Goal: Book appointment/travel/reservation

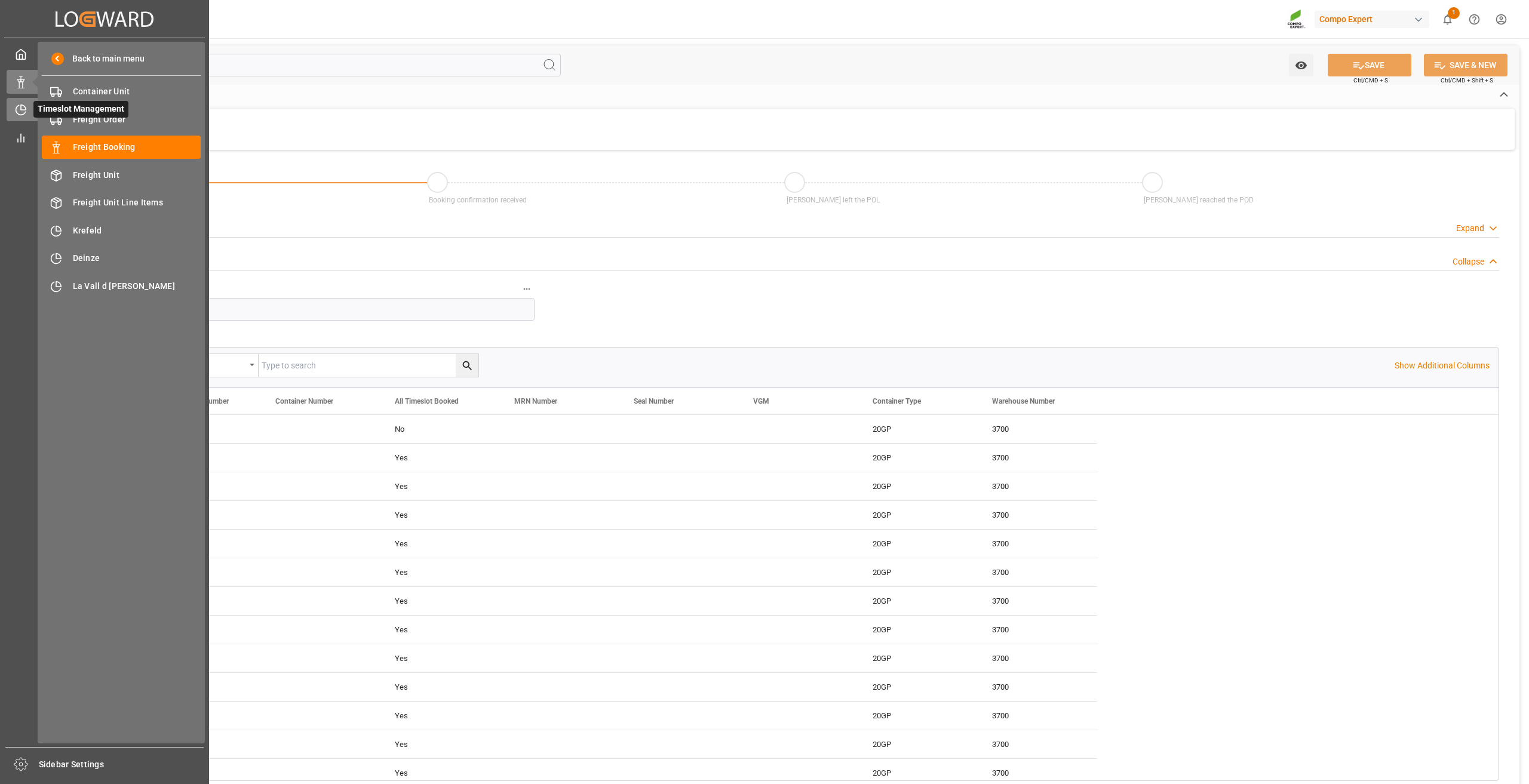
click at [19, 113] on icon at bounding box center [21, 110] width 12 height 12
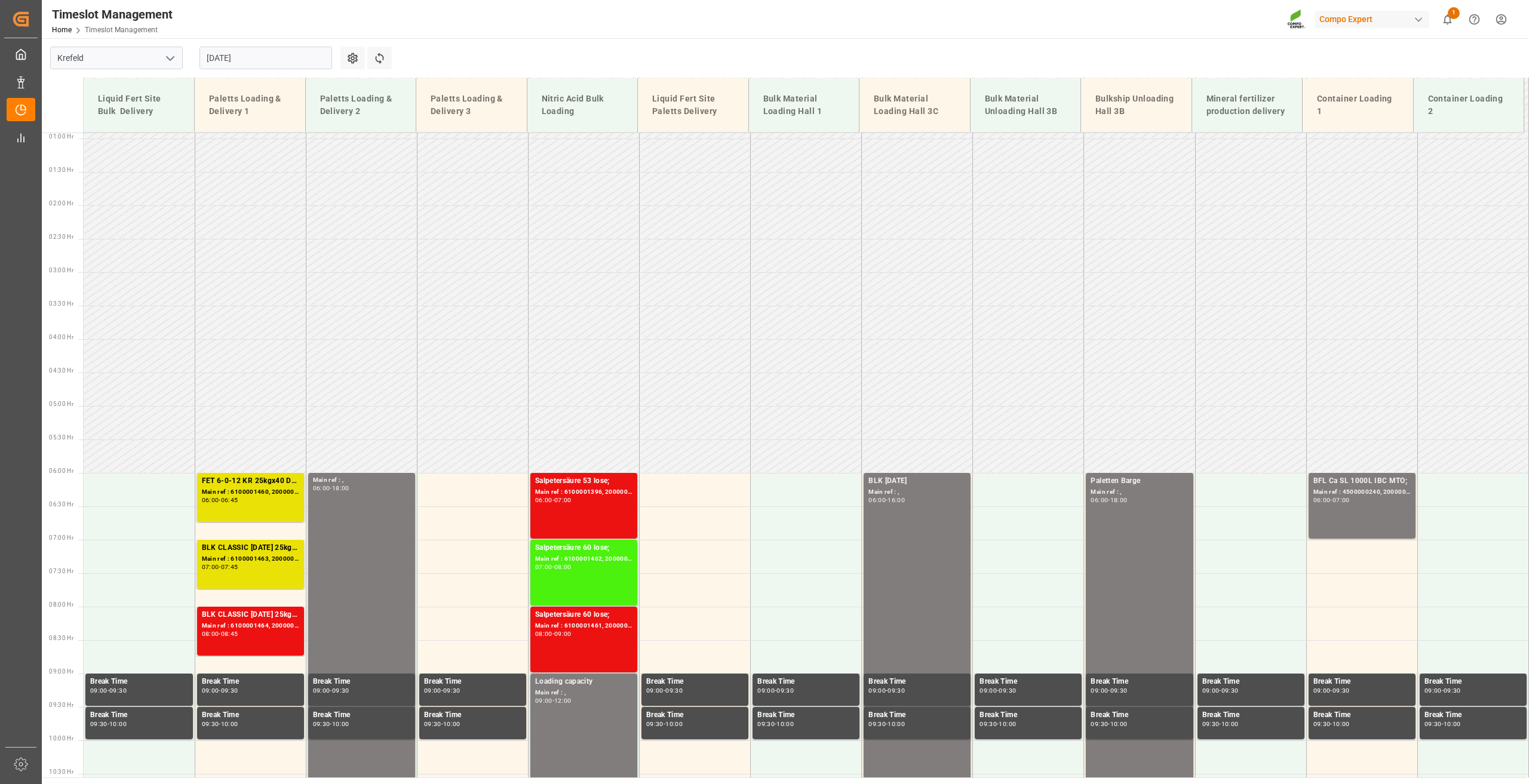
click at [207, 56] on input "[DATE]" at bounding box center [266, 58] width 133 height 23
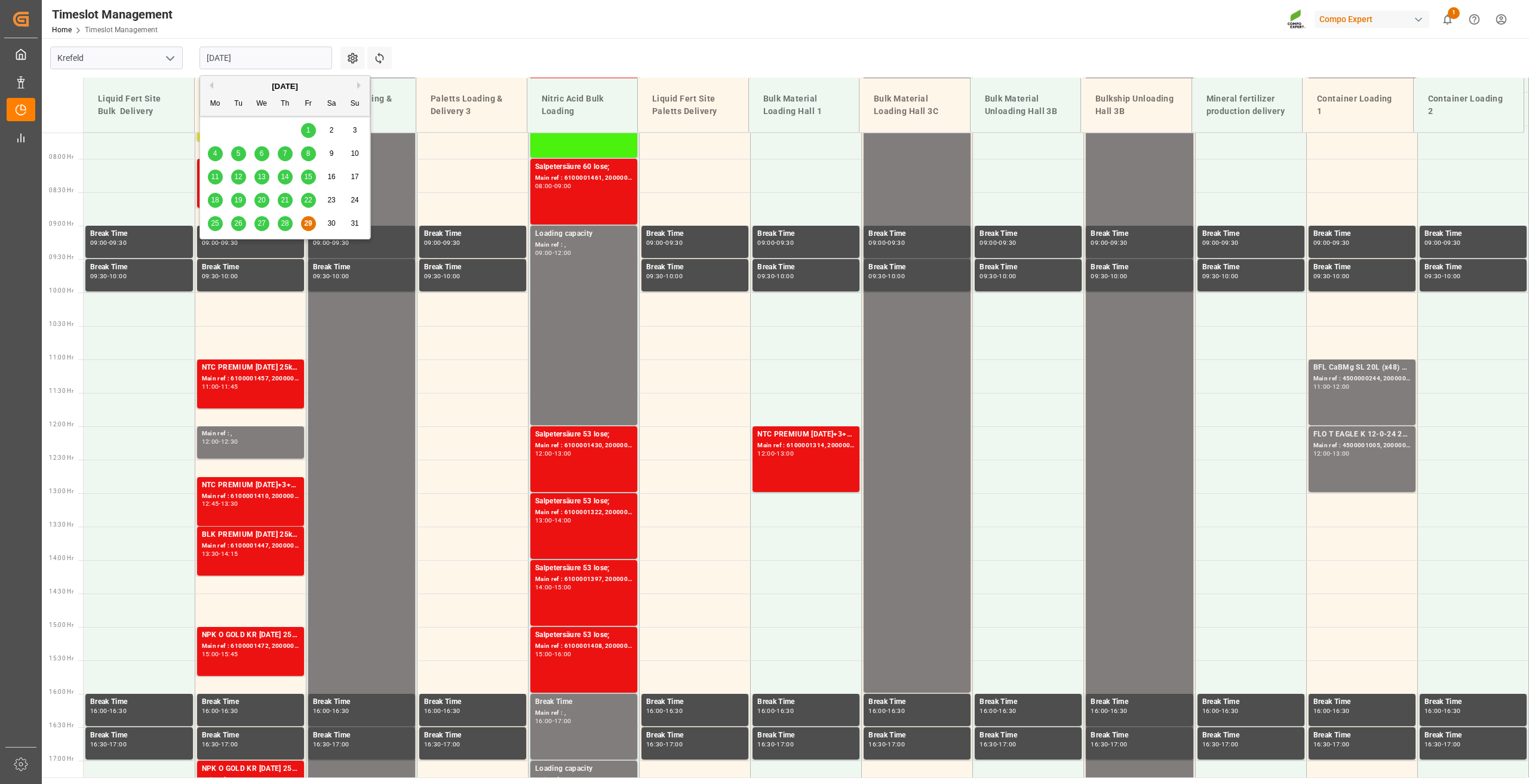
scroll to position [540, 0]
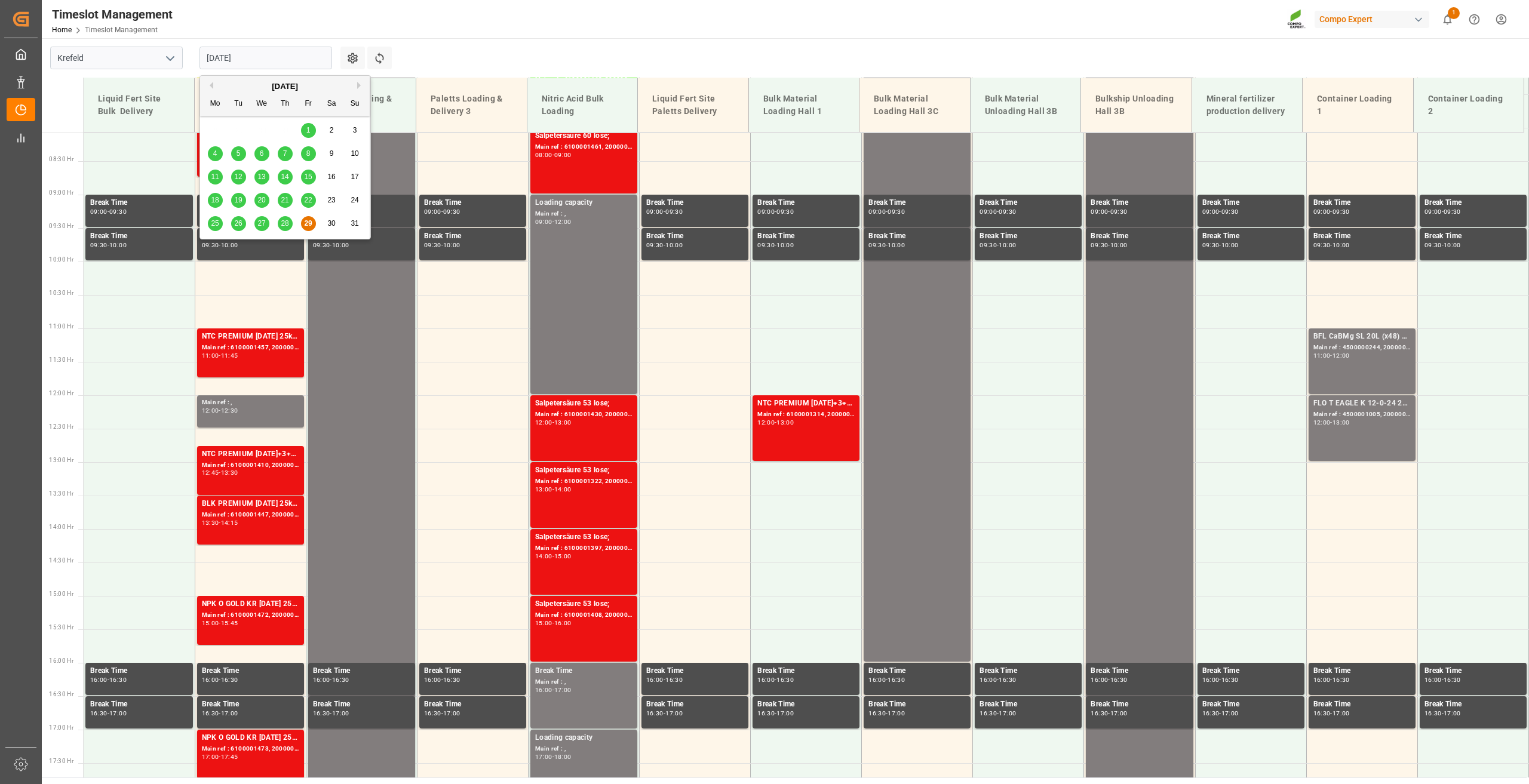
click at [363, 87] on button "Next Month" at bounding box center [360, 85] width 7 height 7
click at [264, 127] on div "3" at bounding box center [262, 131] width 15 height 15
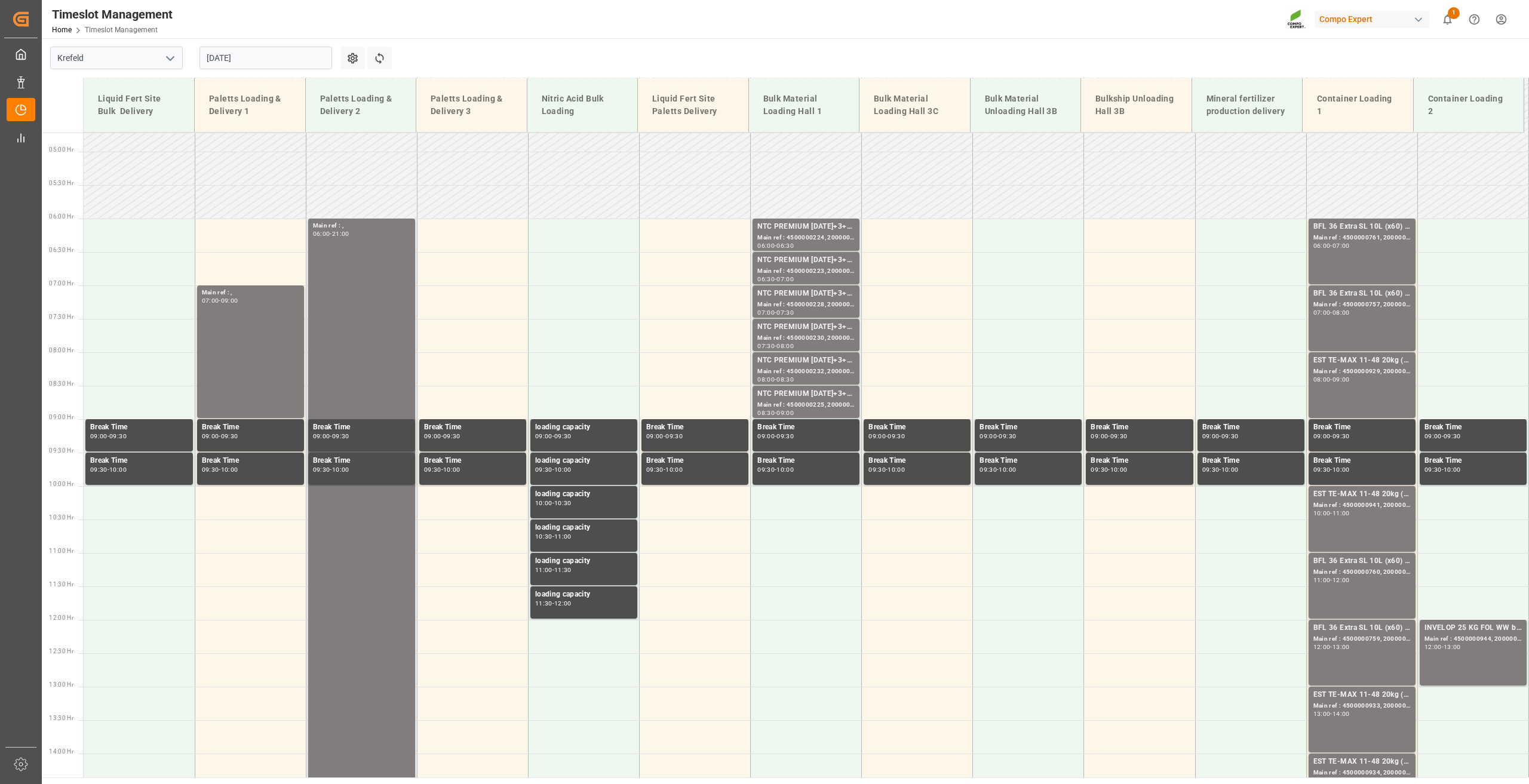
scroll to position [62, 0]
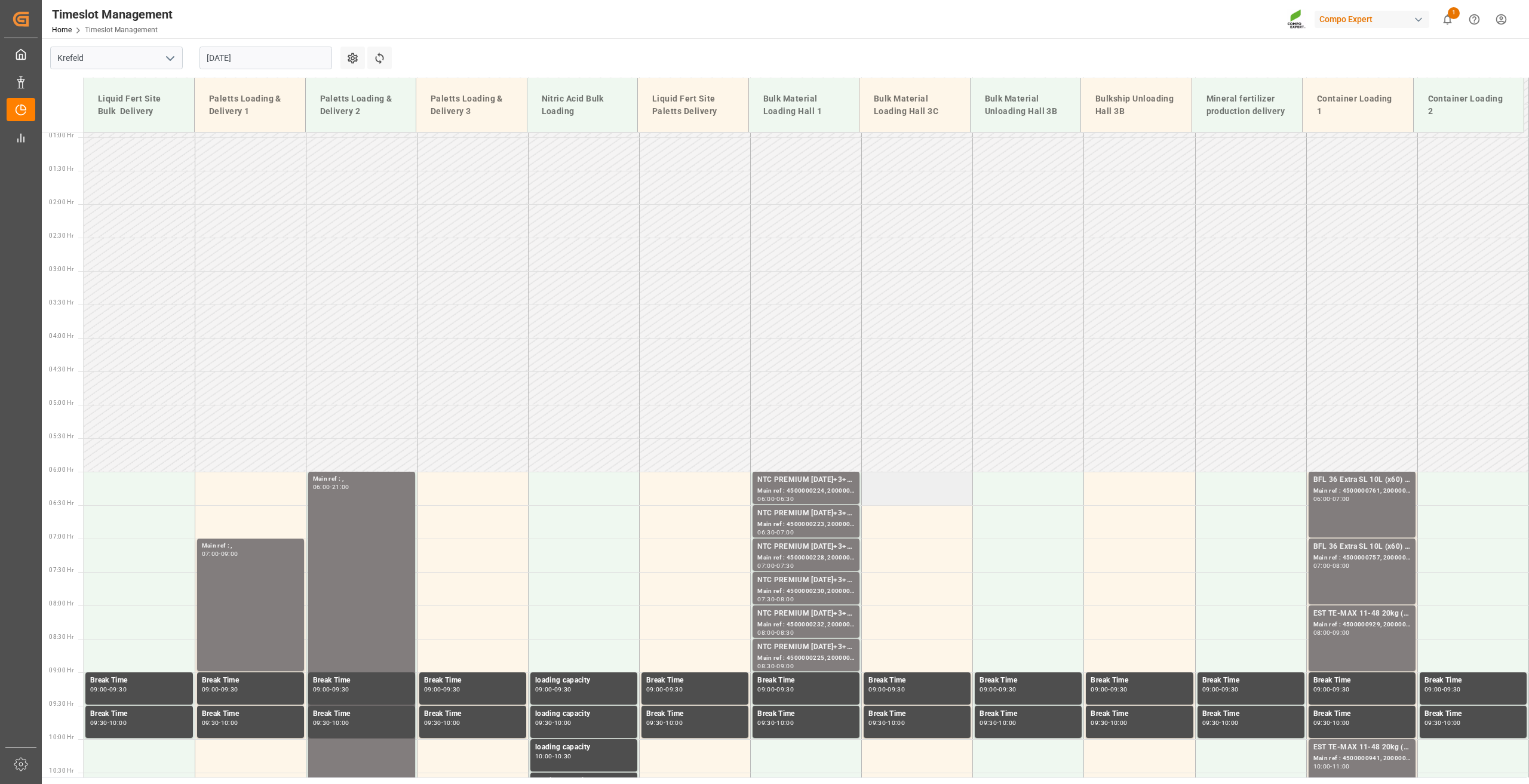
click at [920, 490] on td at bounding box center [917, 488] width 111 height 34
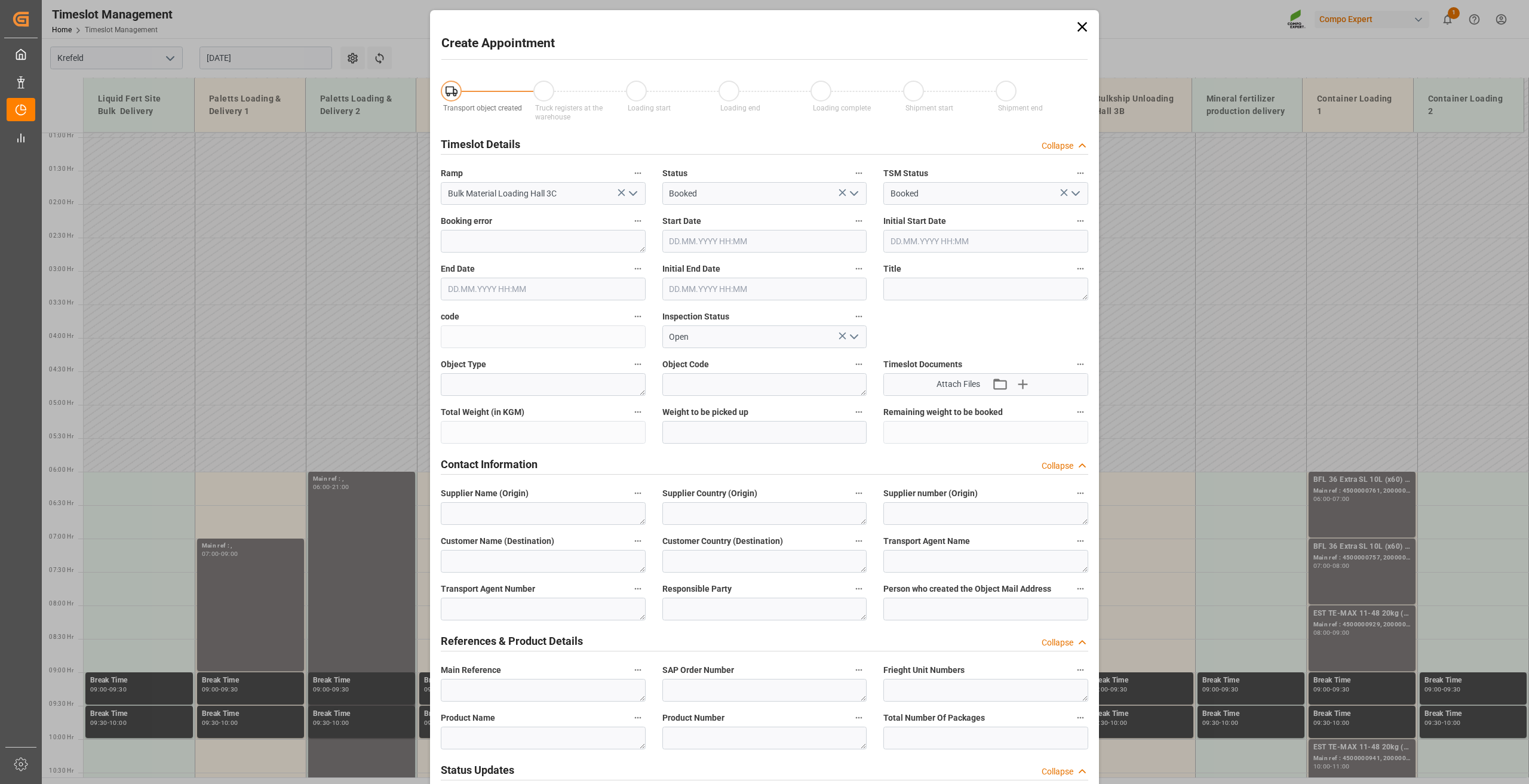
type input "[DATE] 06:00"
type input "[DATE] 06:30"
click at [920, 283] on textarea at bounding box center [986, 289] width 205 height 23
type textarea "Blocker VdR"
click at [737, 438] on input "text" at bounding box center [765, 432] width 205 height 23
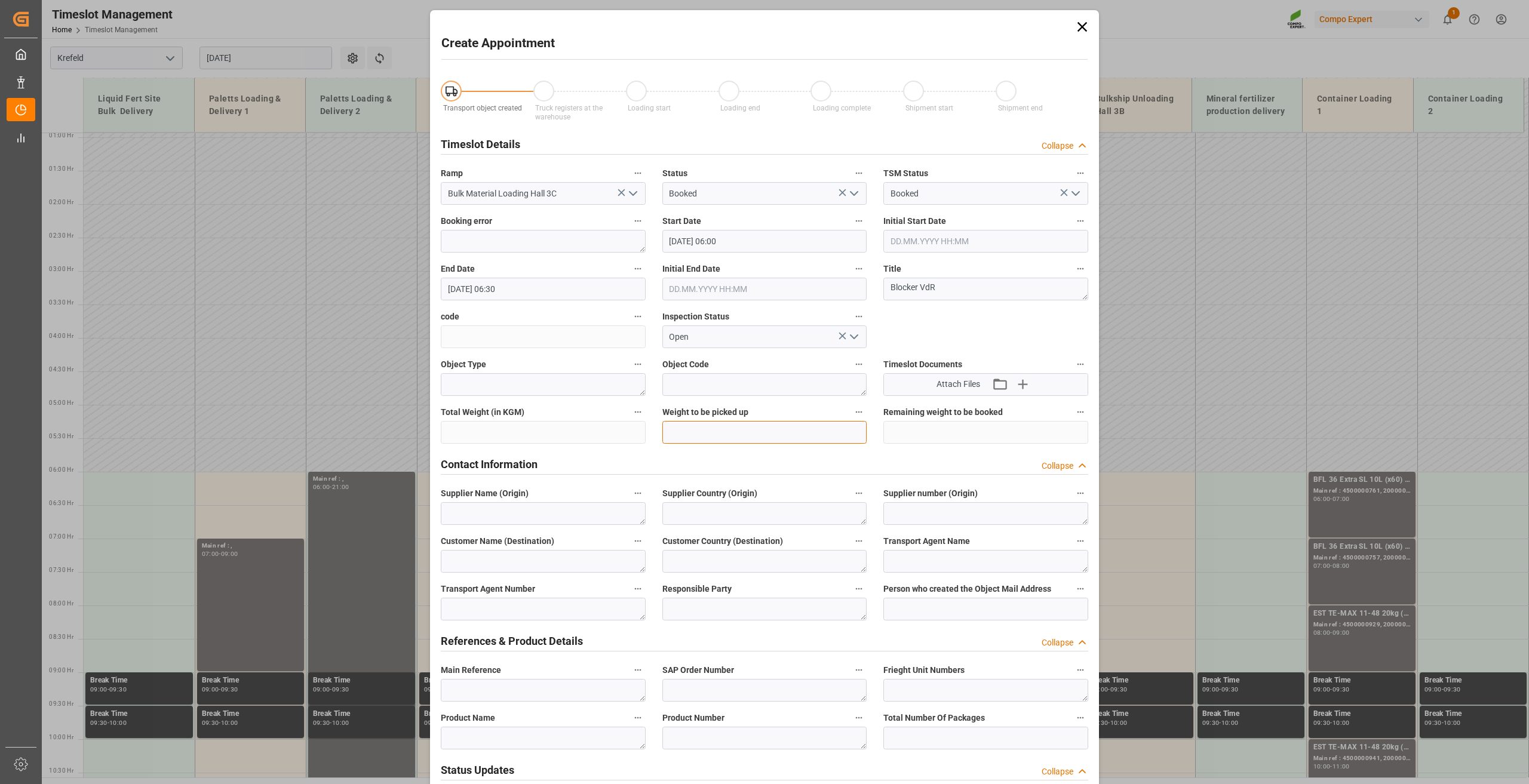
type input "800000"
click at [484, 600] on textarea at bounding box center [543, 609] width 205 height 23
drag, startPoint x: 534, startPoint y: 609, endPoint x: 369, endPoint y: 610, distance: 165.0
click at [369, 610] on div "Create Appointment Transport object created Truck registers at the warehouse Lo…" at bounding box center [764, 392] width 1529 height 784
type textarea "2228002000"
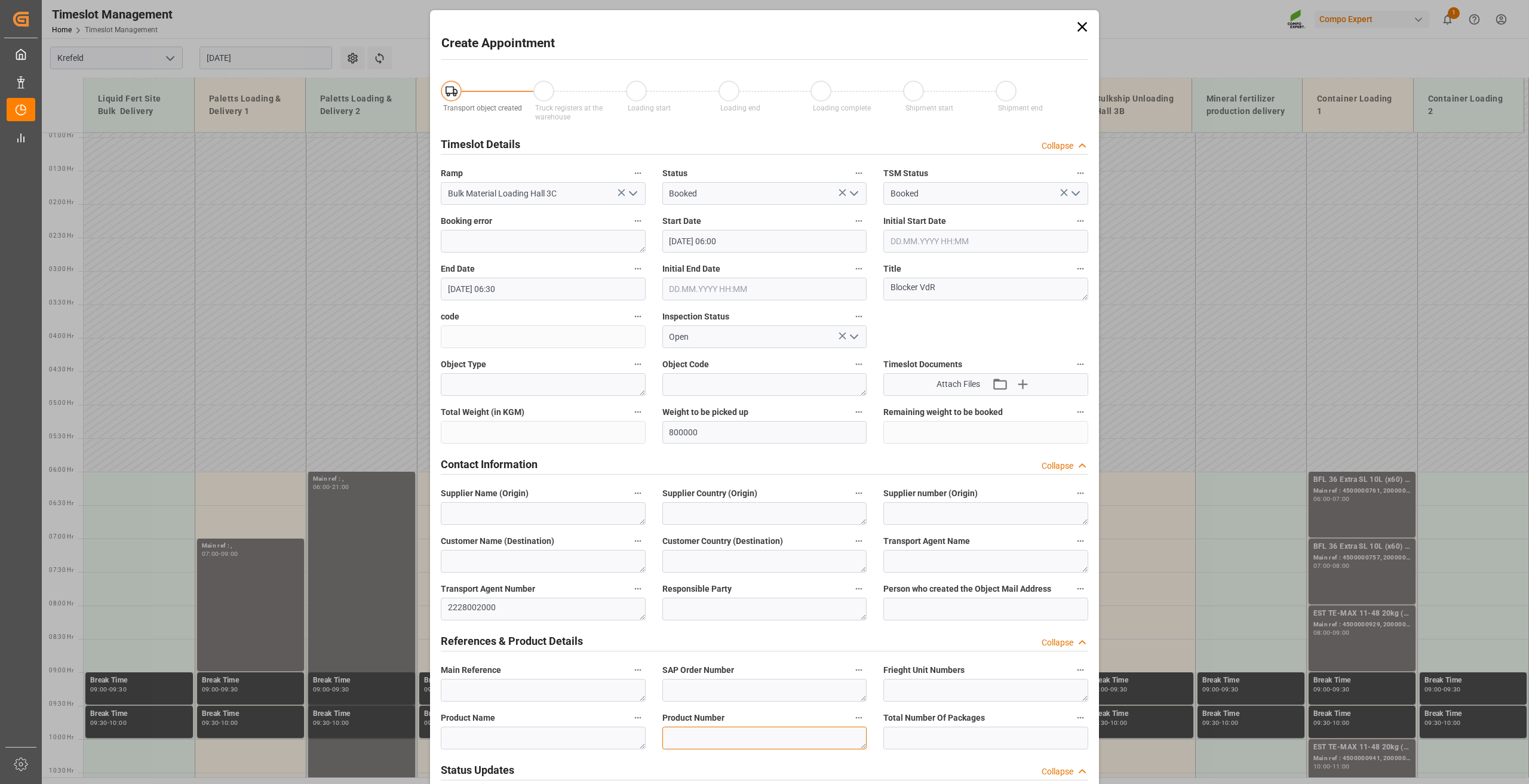
click at [737, 739] on textarea at bounding box center [765, 738] width 205 height 23
paste textarea "2228002000"
type textarea "2228002000"
drag, startPoint x: 499, startPoint y: 599, endPoint x: 364, endPoint y: 604, distance: 135.1
click at [364, 604] on div "Create Appointment Transport object created Truck registers at the warehouse Lo…" at bounding box center [764, 392] width 1529 height 784
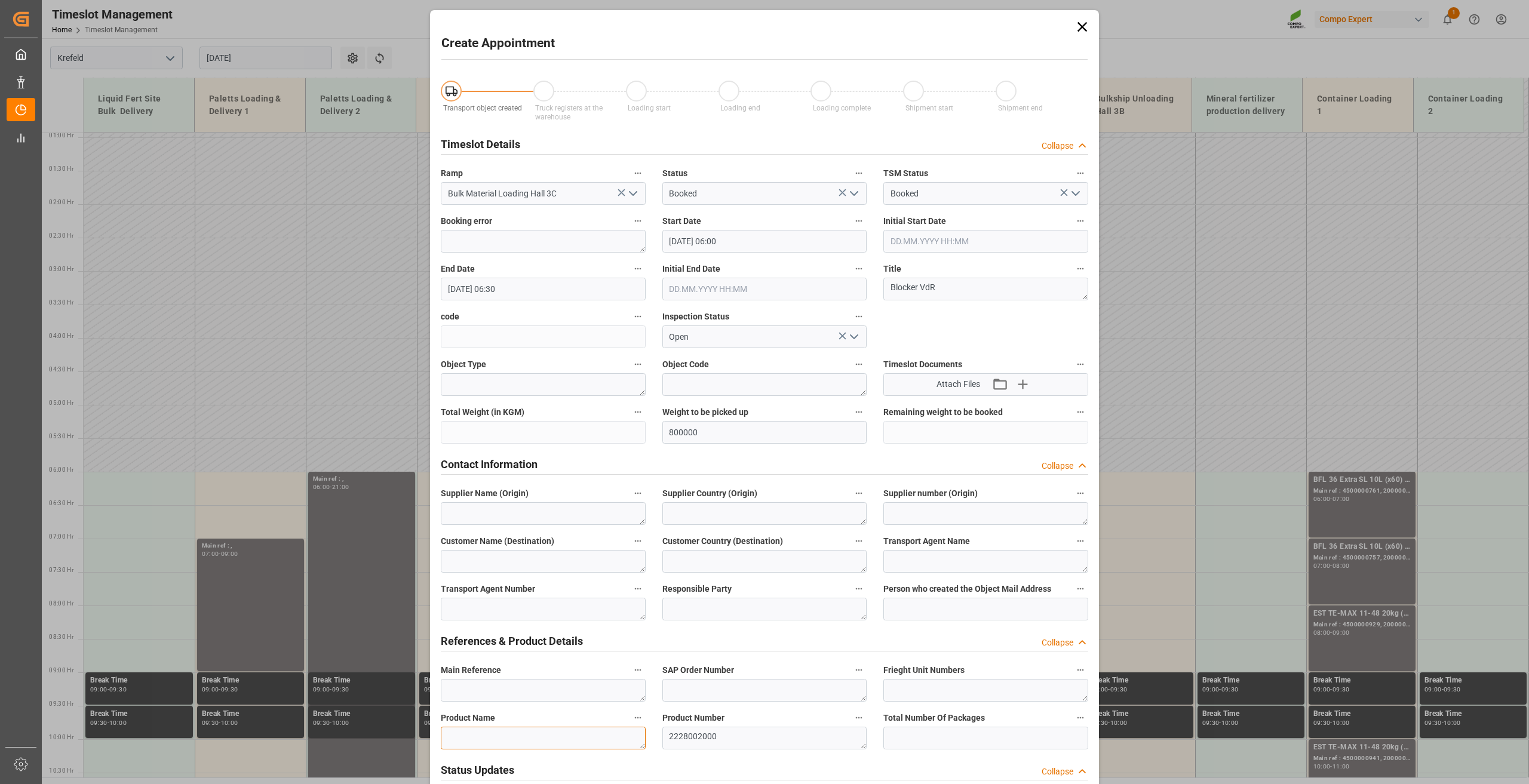
click at [469, 734] on textarea at bounding box center [543, 738] width 205 height 23
drag, startPoint x: 766, startPoint y: 737, endPoint x: 626, endPoint y: 743, distance: 140.1
click at [556, 736] on textarea at bounding box center [543, 738] width 205 height 23
paste textarea "BLK [DATE]+2+TE (GW) BULK"
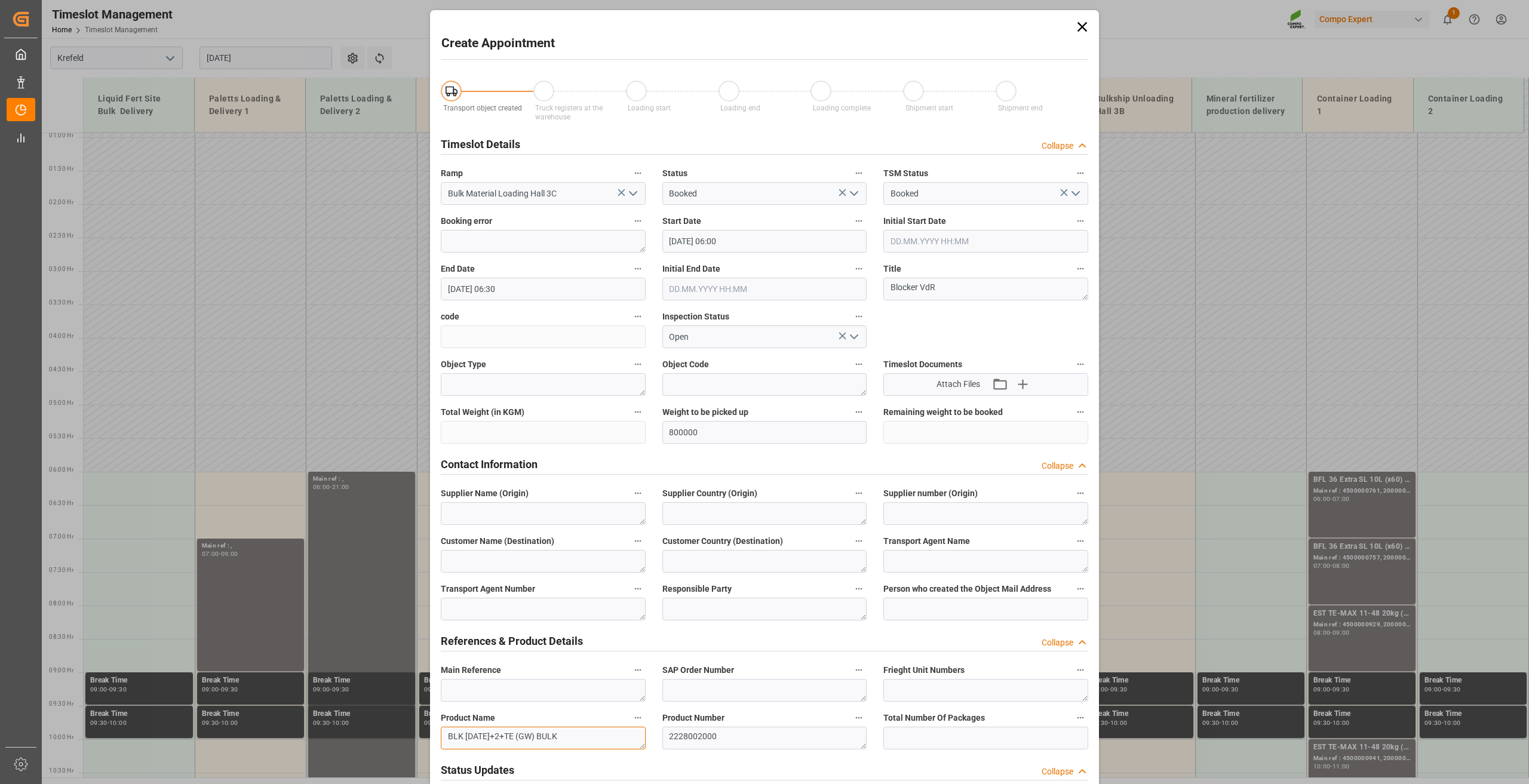
type textarea "BLK [DATE]+2+TE (GW) BULK"
click at [501, 280] on input "[DATE] 06:30" at bounding box center [543, 289] width 205 height 23
click at [498, 361] on div "3" at bounding box center [501, 361] width 15 height 15
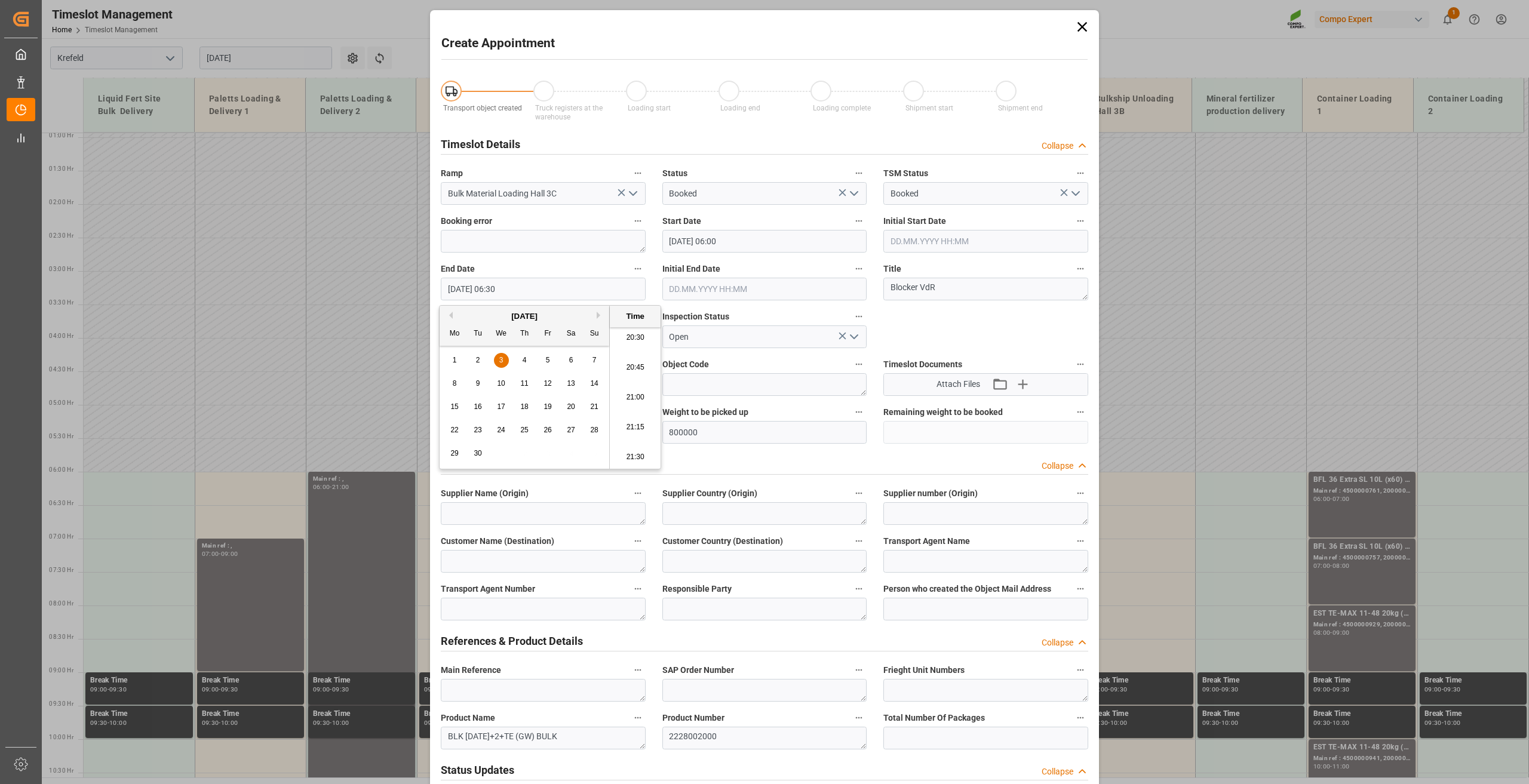
click at [639, 393] on li "21:00" at bounding box center [635, 397] width 51 height 30
type input "[DATE] 21:00"
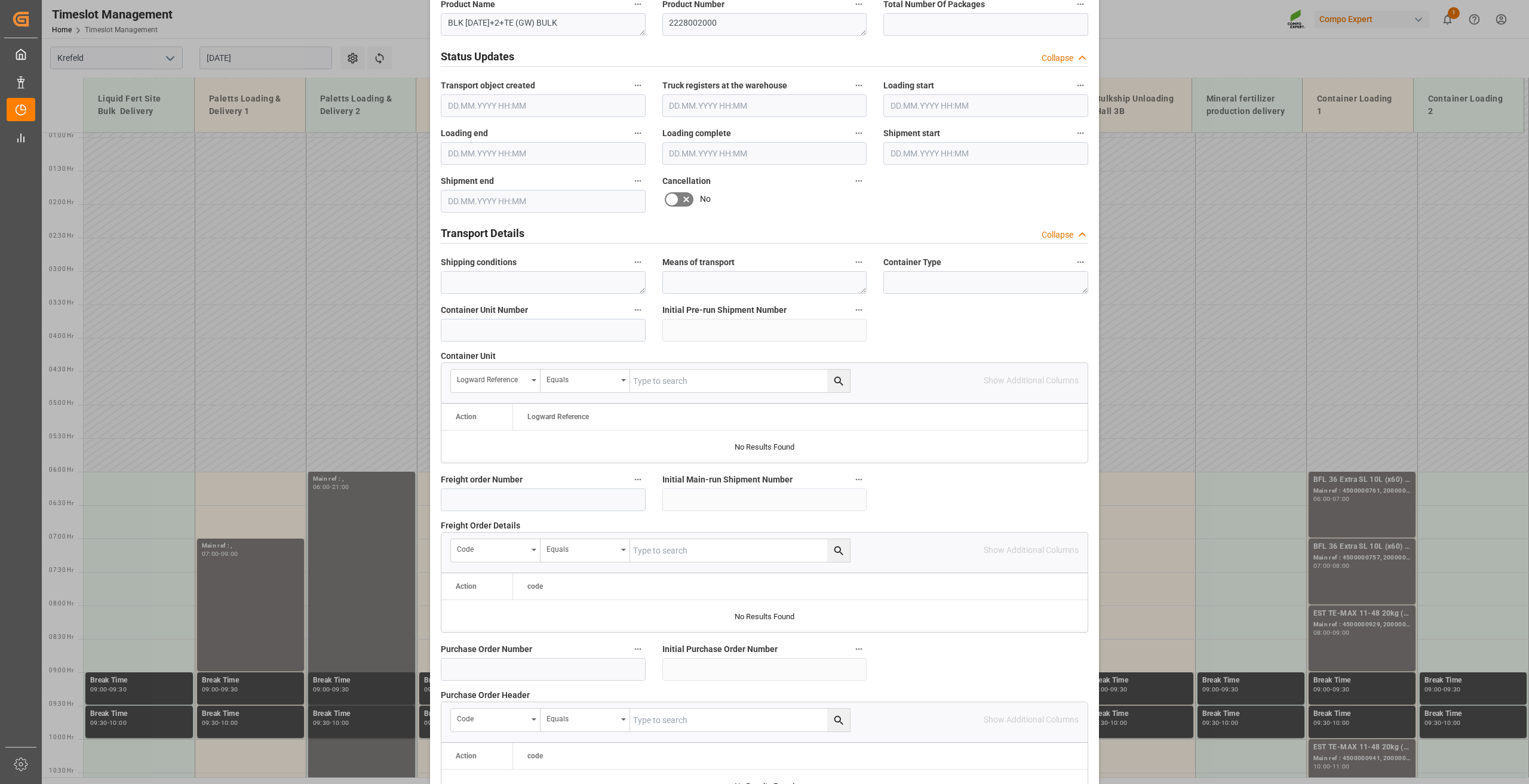
scroll to position [873, 0]
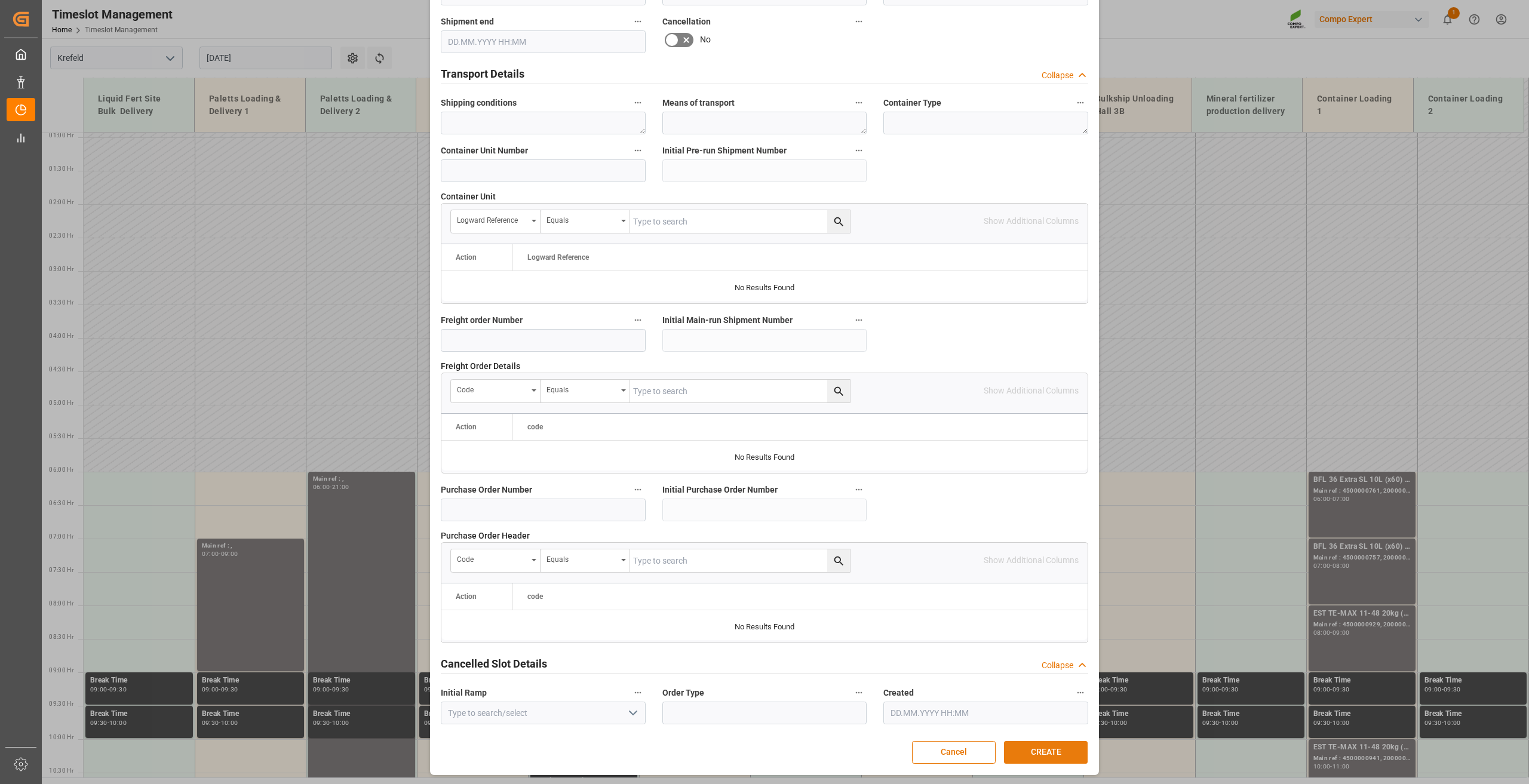
click at [1019, 752] on button "CREATE" at bounding box center [1046, 753] width 84 height 23
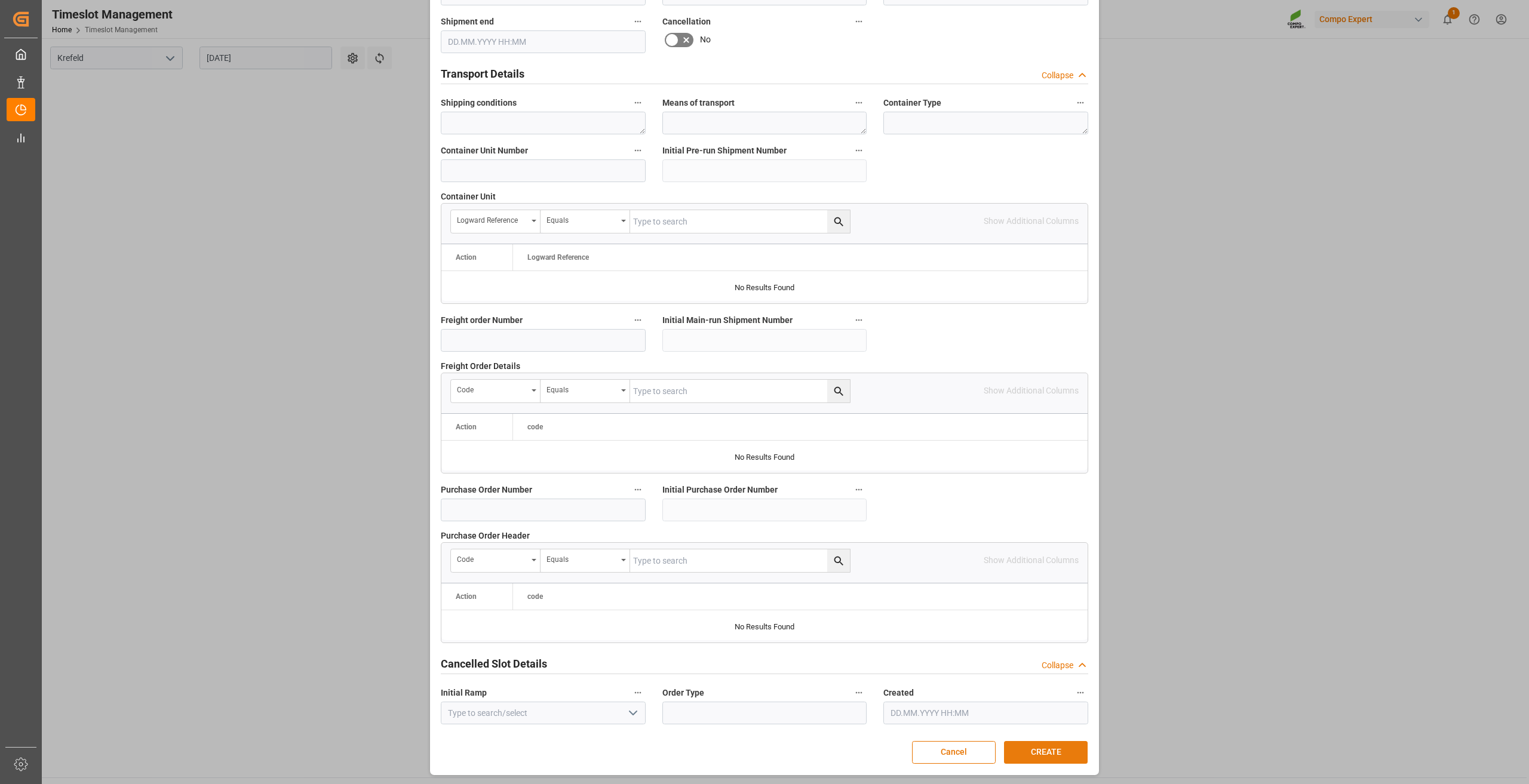
click at [1032, 747] on button "CREATE" at bounding box center [1046, 753] width 84 height 23
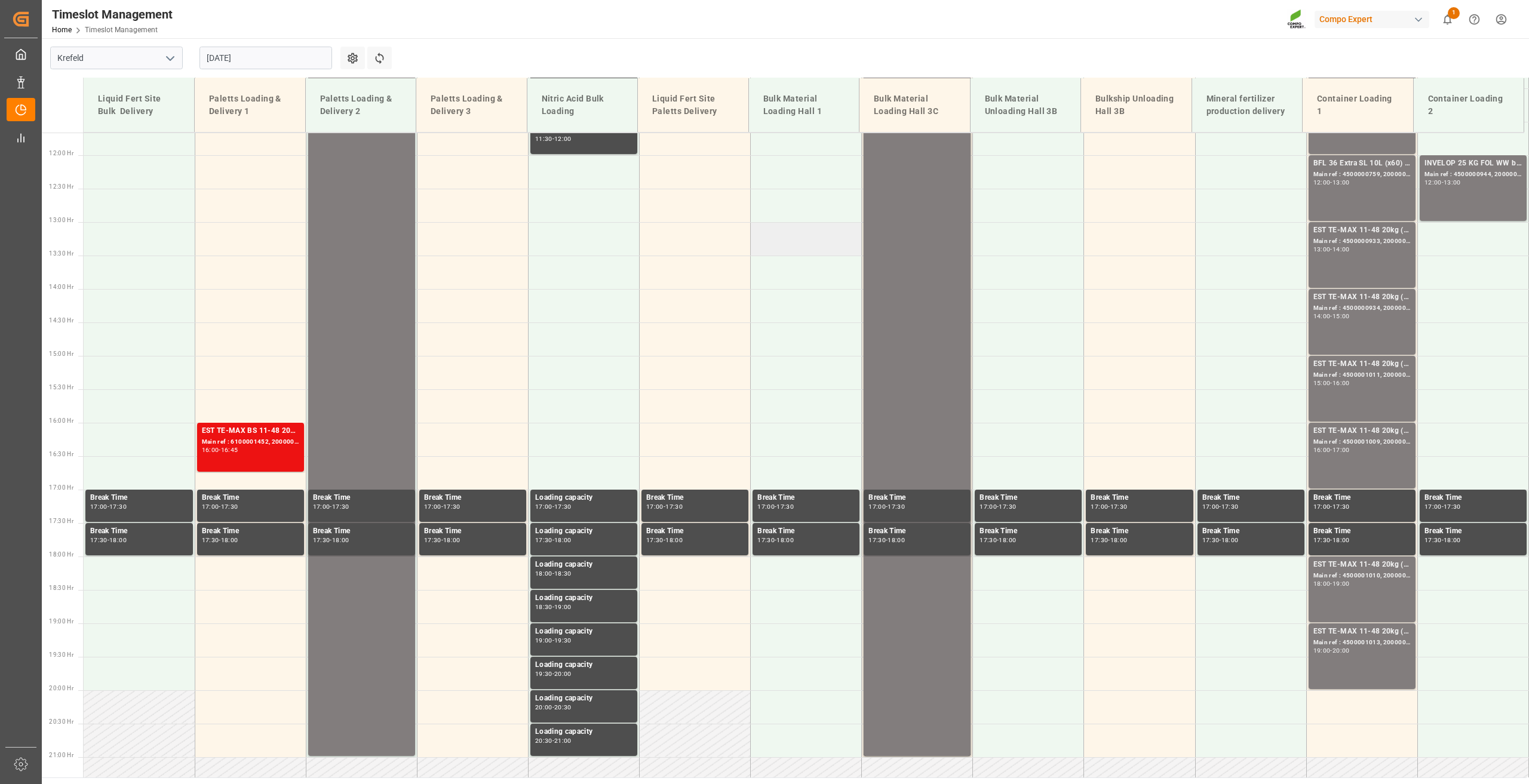
scroll to position [716, 0]
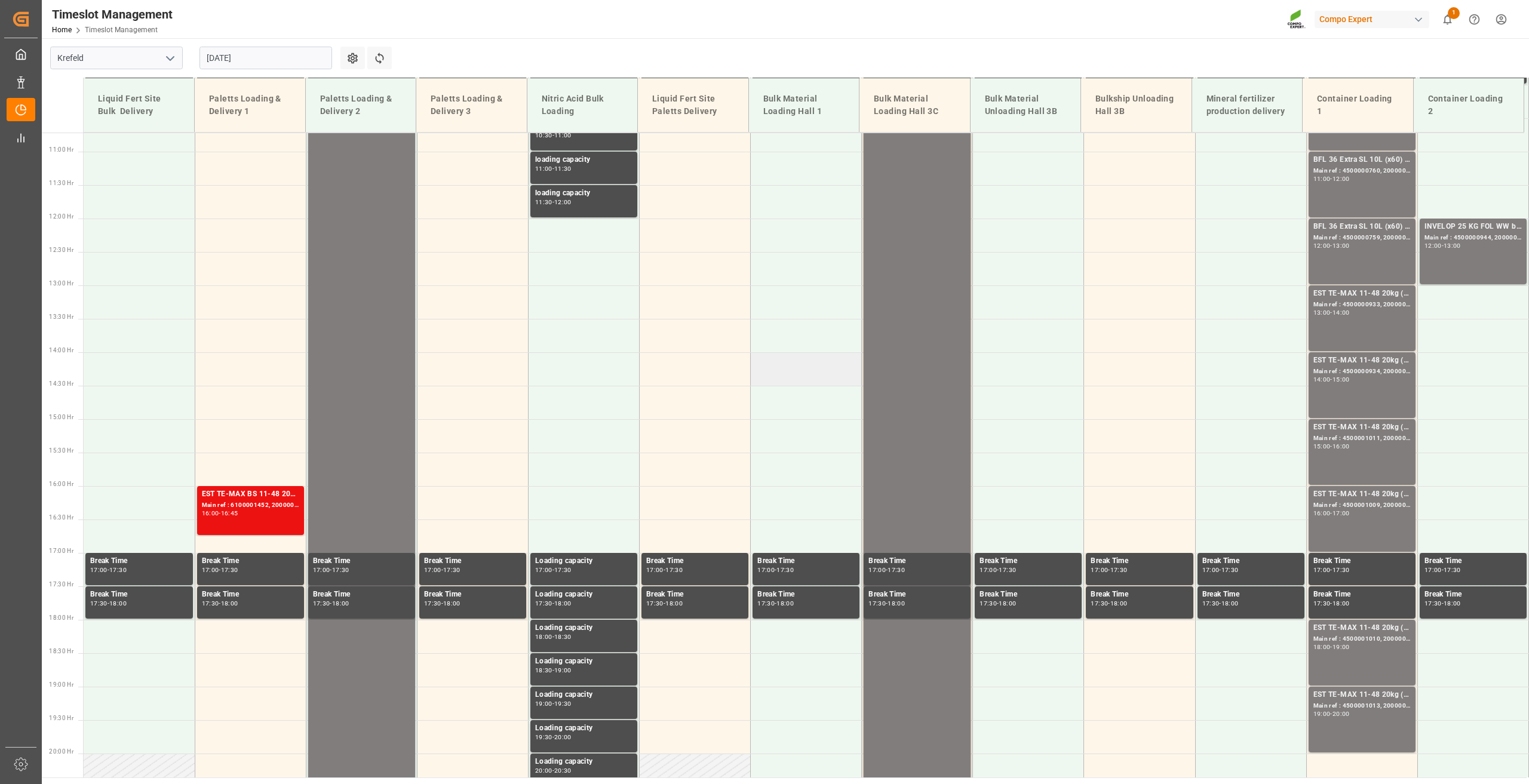
click at [791, 363] on td at bounding box center [807, 369] width 111 height 34
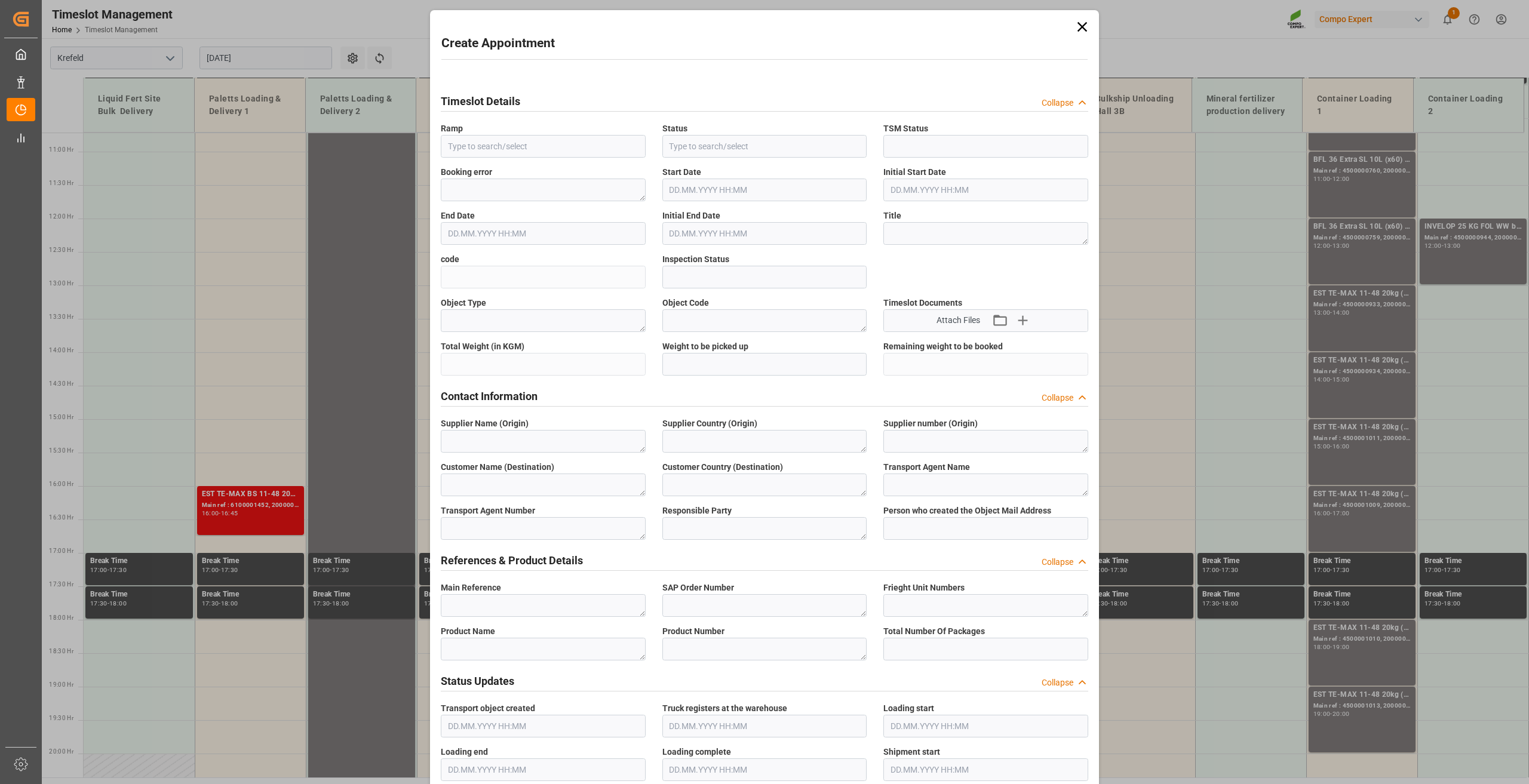
type input "Bulk Material Loading Hall 1"
type input "Booked"
type input "Open"
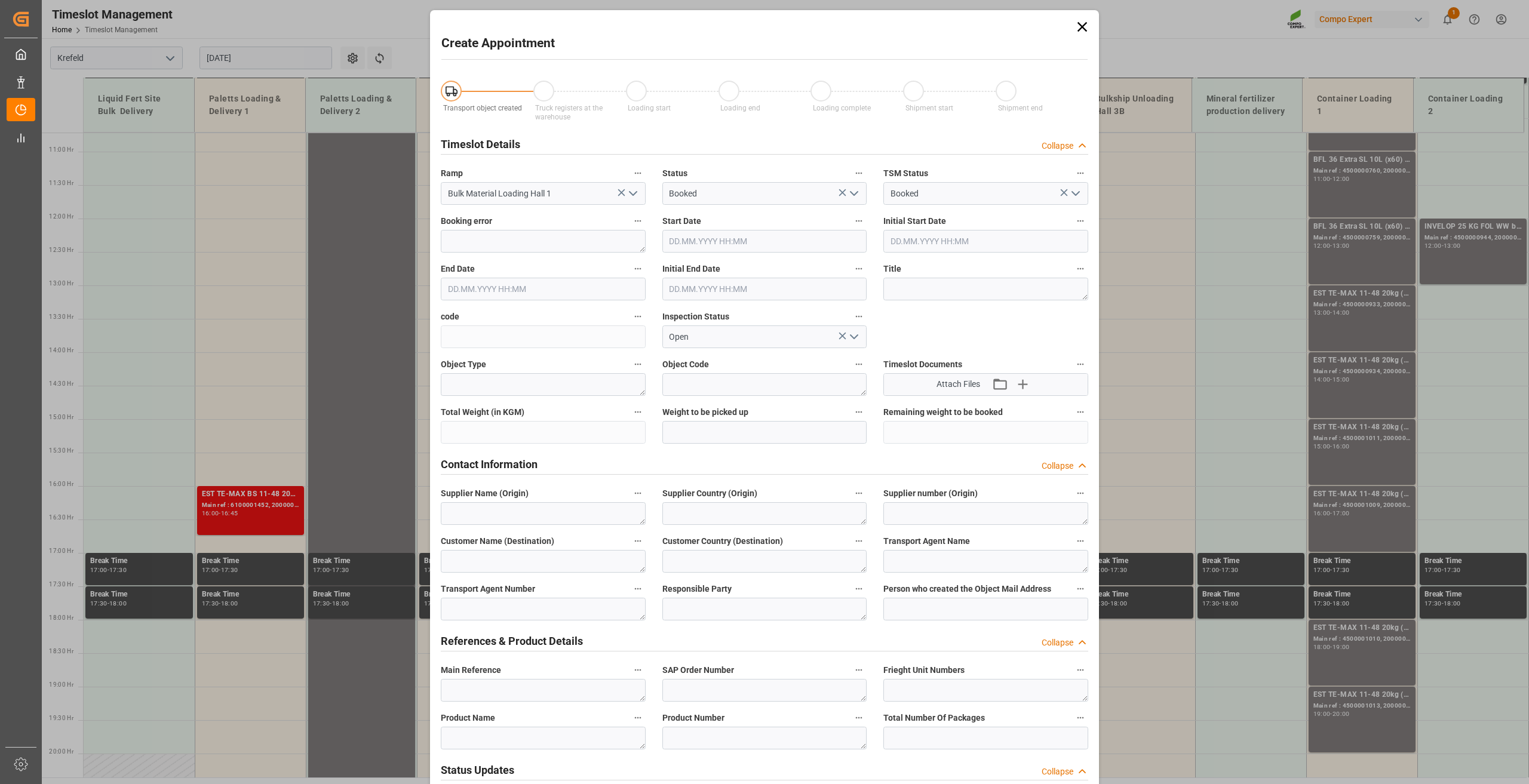
type input "[DATE] 14:00"
type input "[DATE] 14:30"
click at [919, 291] on textarea at bounding box center [986, 289] width 205 height 23
type textarea "Schiff VdR"
click at [476, 293] on input "[DATE] 14:30" at bounding box center [543, 289] width 205 height 23
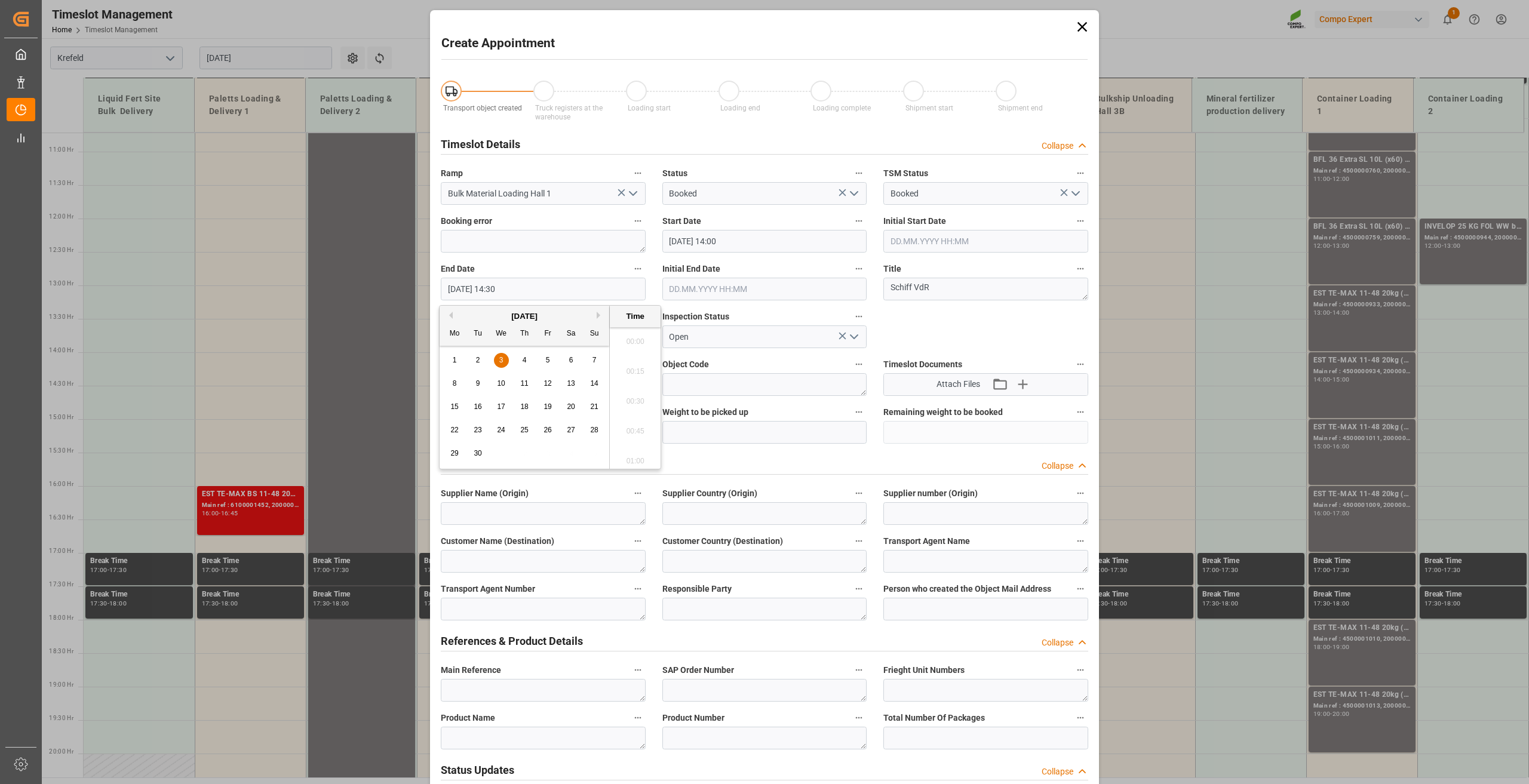
scroll to position [1676, 0]
click at [498, 356] on div "3" at bounding box center [501, 361] width 15 height 15
click at [630, 396] on li "21:00" at bounding box center [635, 397] width 51 height 30
type input "[DATE] 21:00"
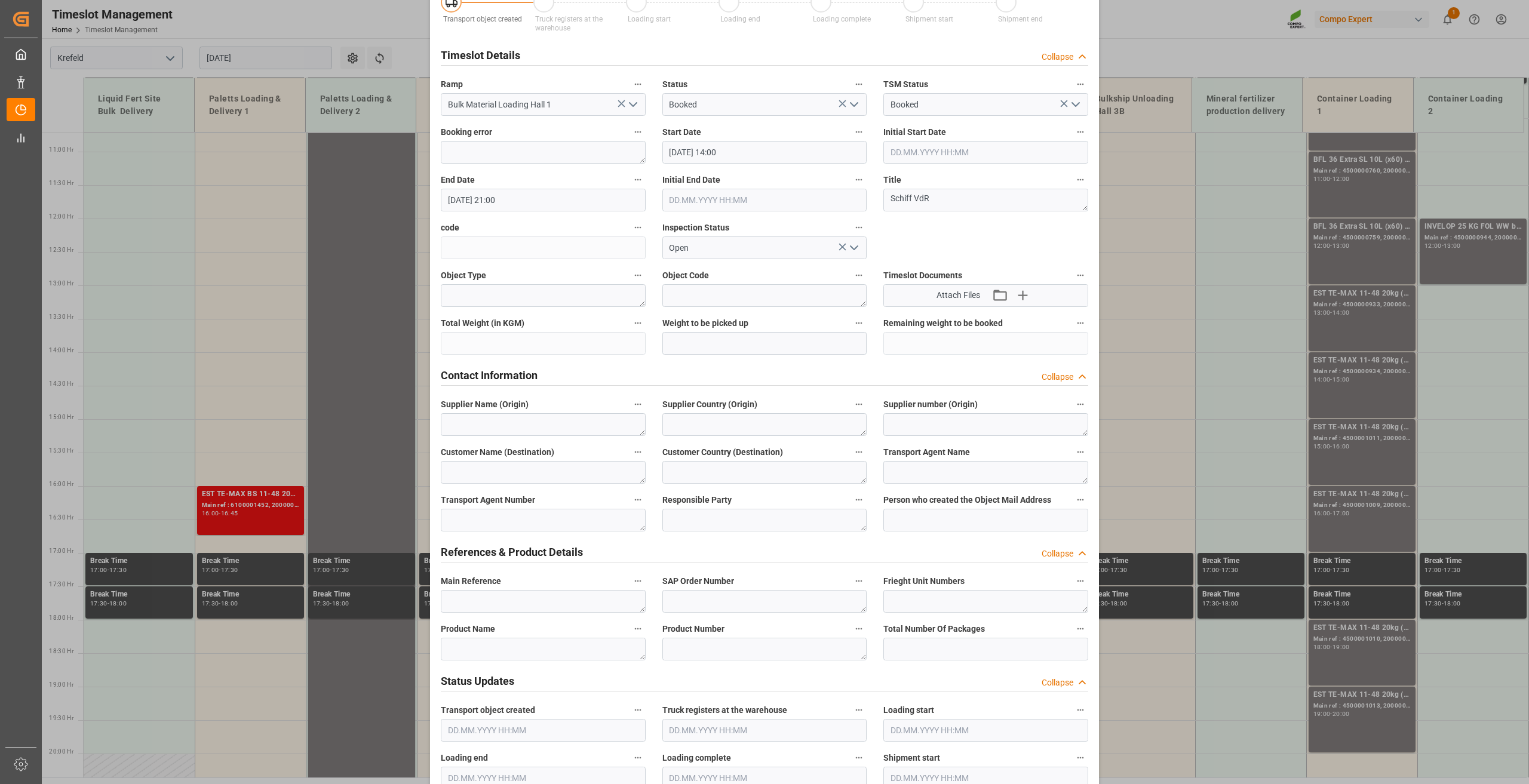
scroll to position [179, 0]
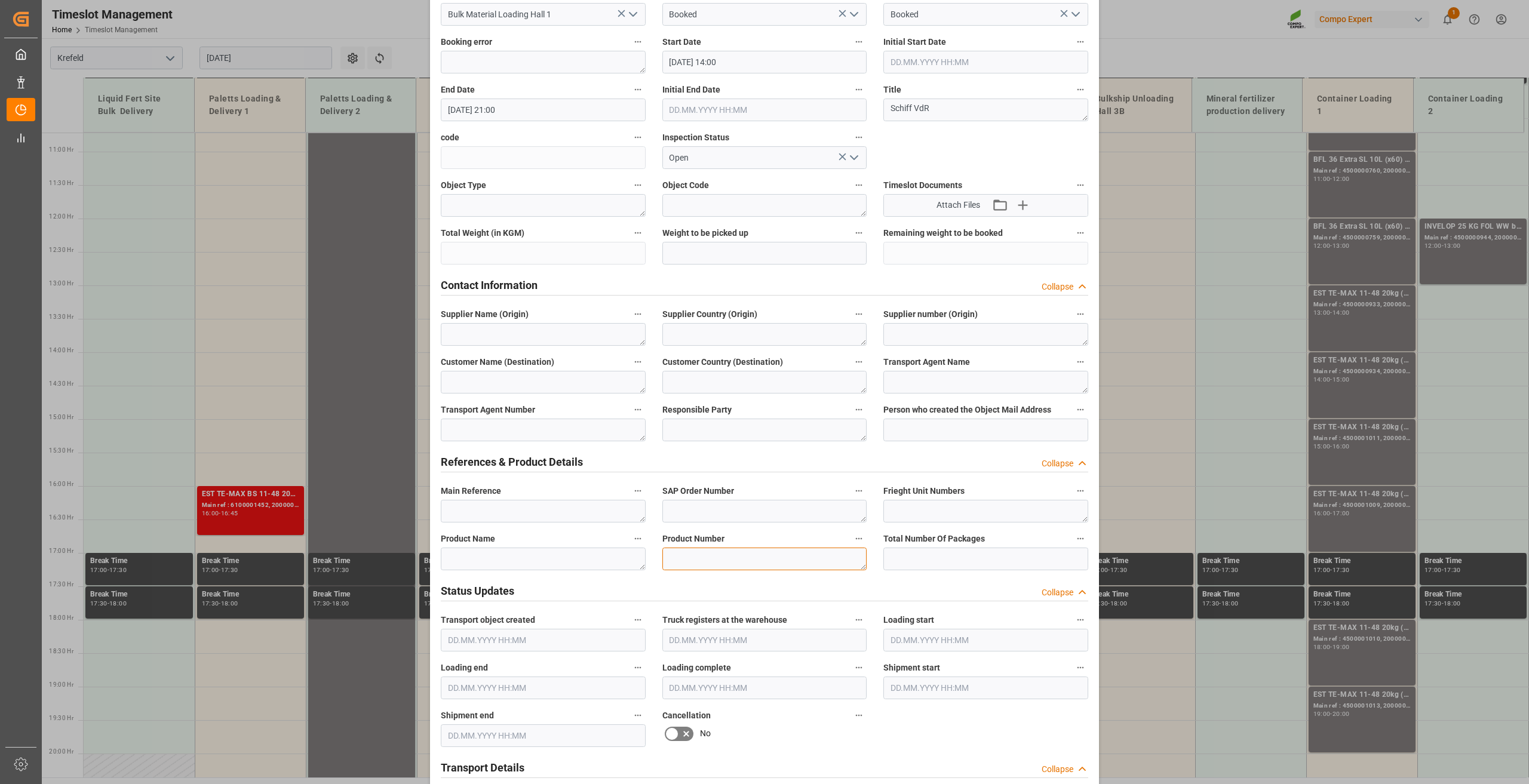
click at [693, 554] on textarea at bounding box center [765, 559] width 205 height 23
paste textarea "2566502000"
type textarea "2566502000"
click at [477, 558] on textarea at bounding box center [543, 559] width 205 height 23
paste textarea "NTC PREMIUM [DATE]+3+TE BULK"
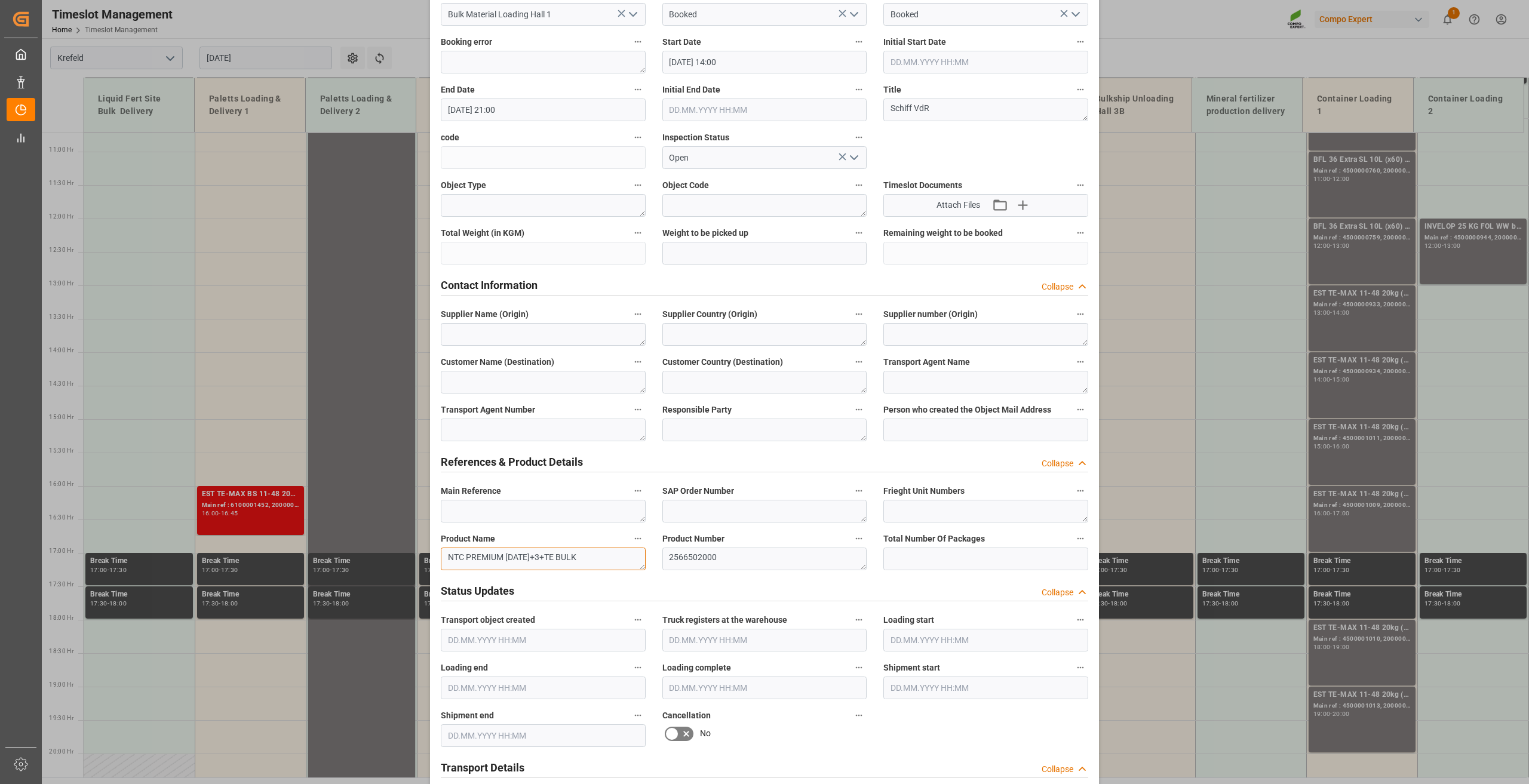
type textarea "NTC PREMIUM [DATE]+3+TE BULK"
click at [739, 247] on input "text" at bounding box center [765, 253] width 205 height 23
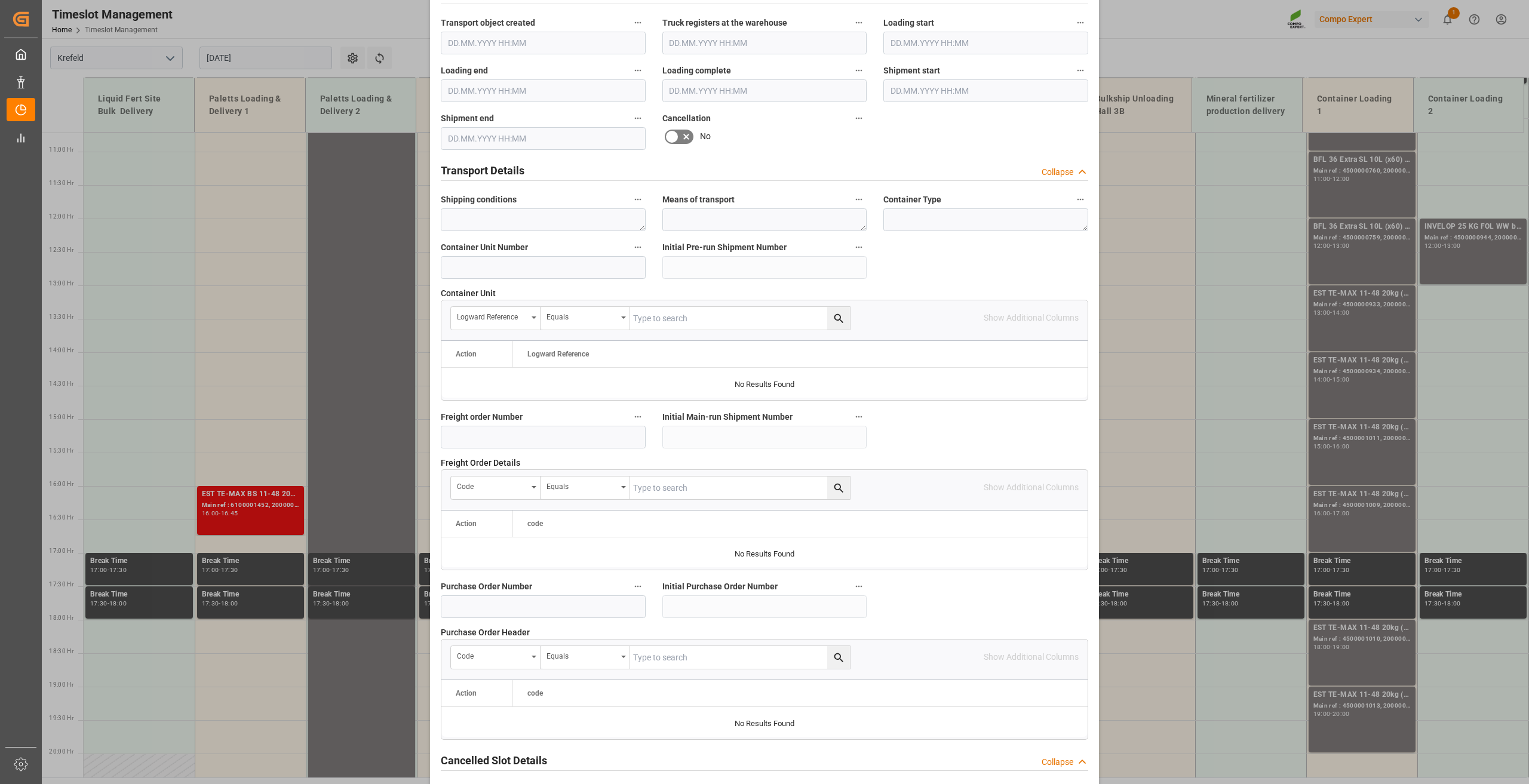
scroll to position [873, 0]
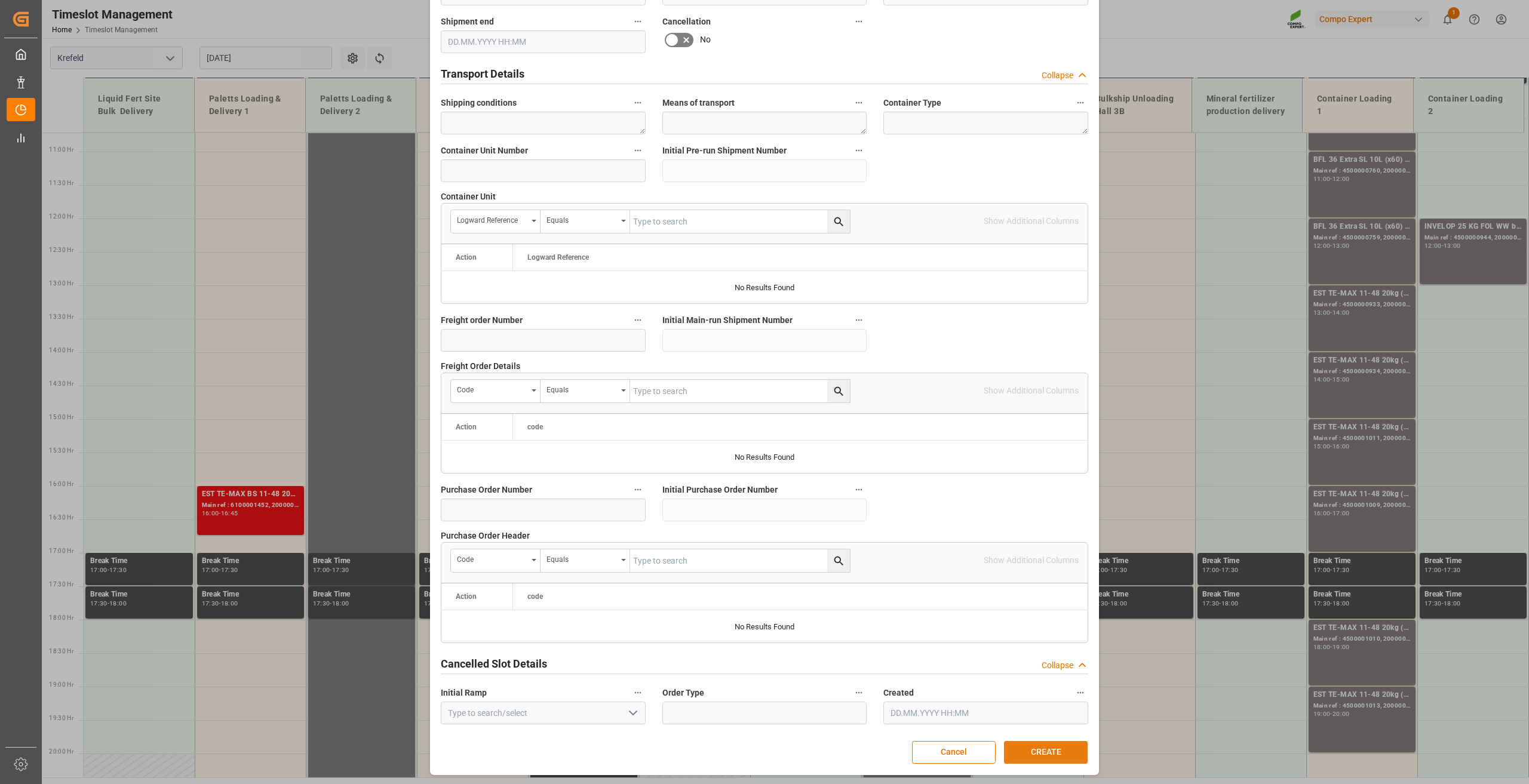
type input "400000"
click at [1050, 746] on button "CREATE" at bounding box center [1046, 753] width 84 height 23
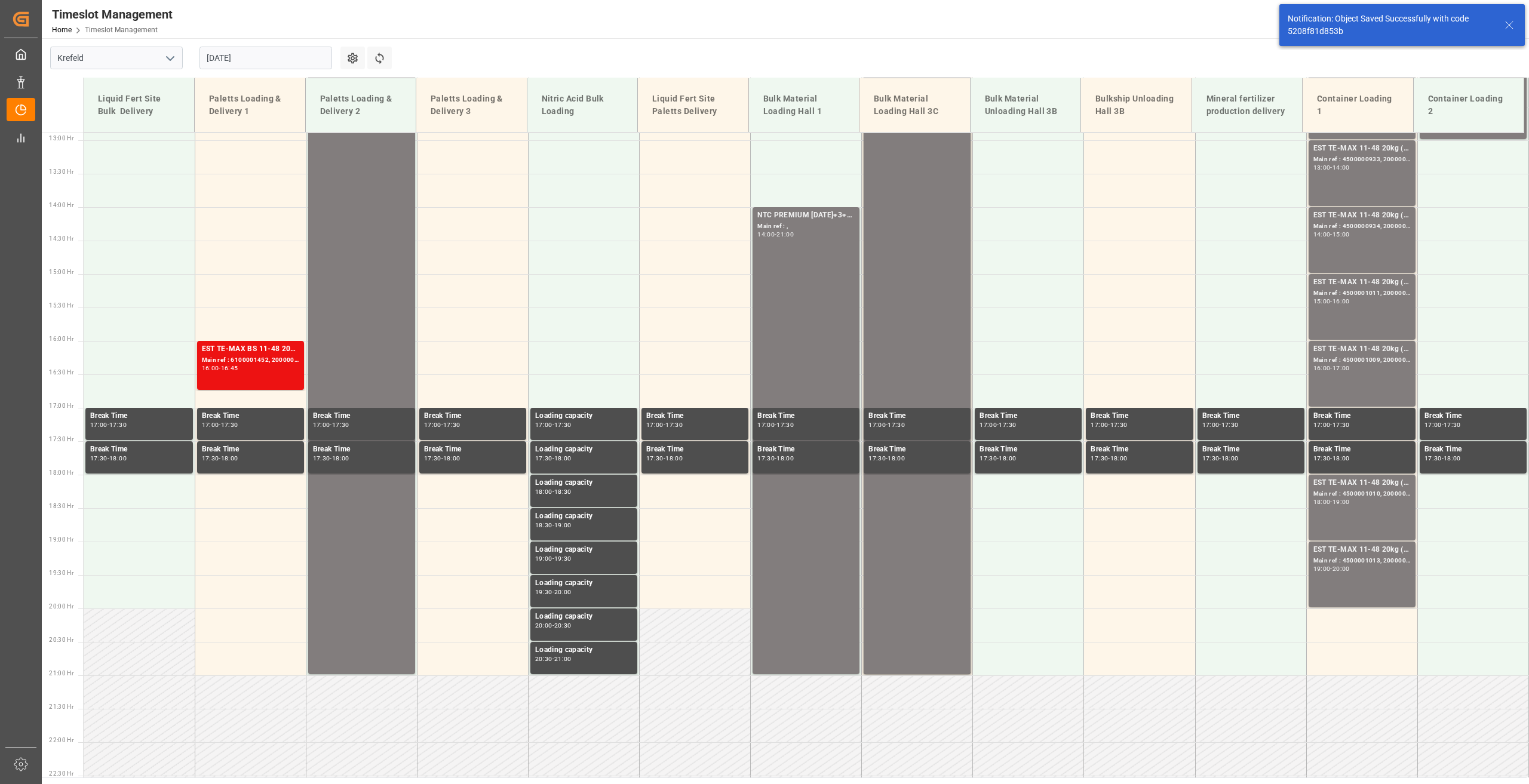
scroll to position [874, 0]
